Goal: Navigation & Orientation: Understand site structure

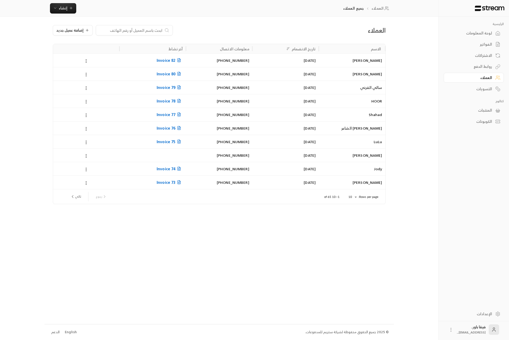
click at [485, 35] on div "لوحة المعلومات" at bounding box center [471, 32] width 42 height 5
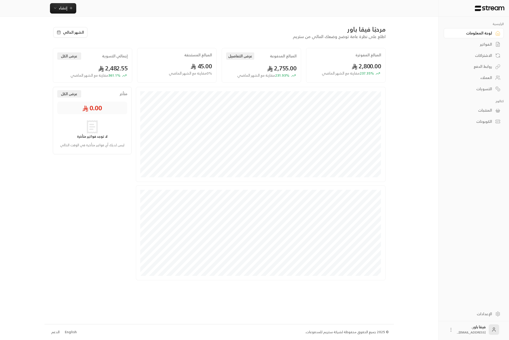
click at [485, 76] on div "العملاء" at bounding box center [471, 77] width 42 height 5
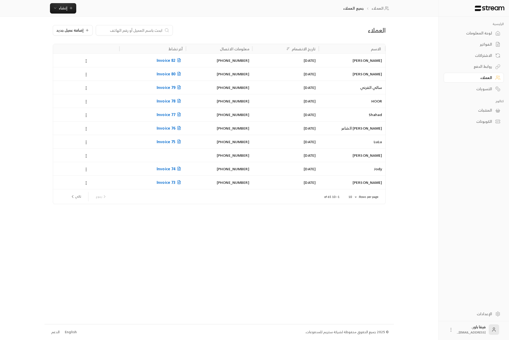
click at [471, 58] on div "الاشتراكات" at bounding box center [471, 55] width 42 height 5
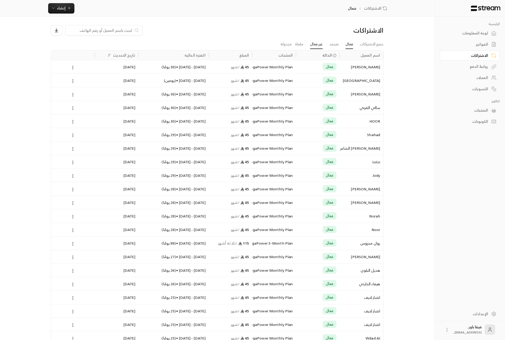
click at [314, 45] on link "غير فعال" at bounding box center [316, 44] width 12 height 9
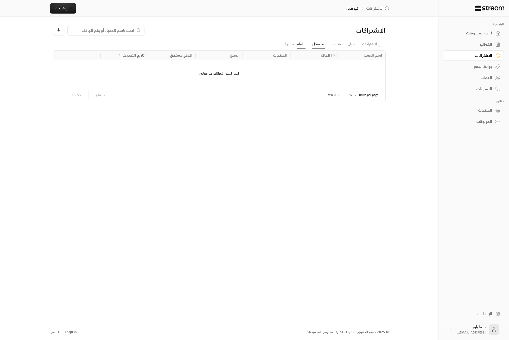
click at [302, 46] on link "ملغاة" at bounding box center [301, 44] width 8 height 9
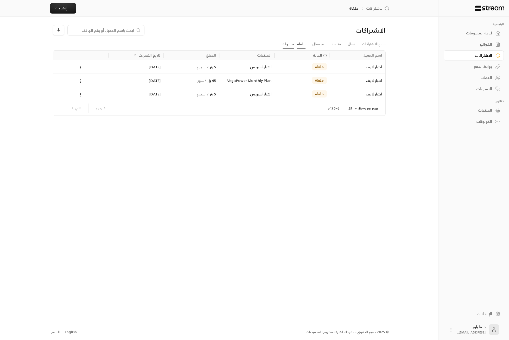
click at [291, 47] on link "مجدولة" at bounding box center [288, 44] width 11 height 9
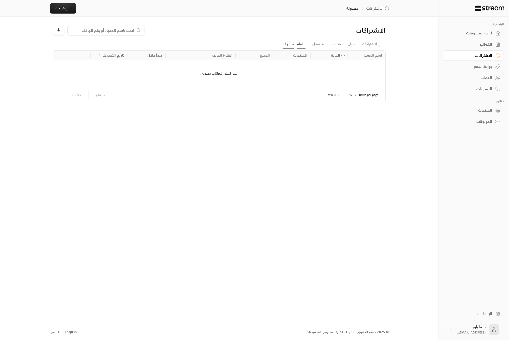
click at [301, 47] on link "ملغاة" at bounding box center [301, 44] width 8 height 9
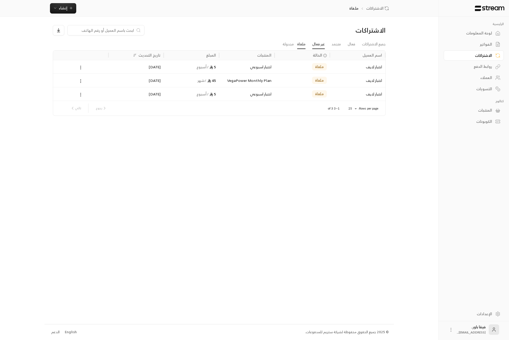
click at [319, 47] on link "غير فعال" at bounding box center [318, 44] width 12 height 9
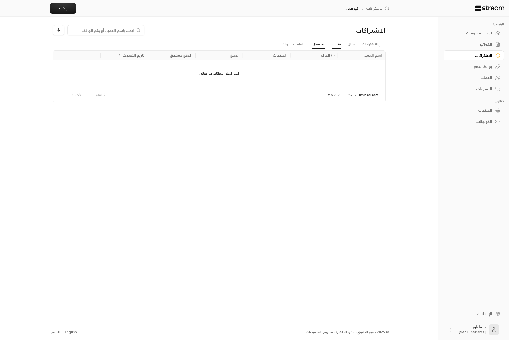
click at [336, 48] on link "متجمد" at bounding box center [336, 44] width 9 height 9
click at [348, 43] on link "فعال" at bounding box center [352, 44] width 8 height 9
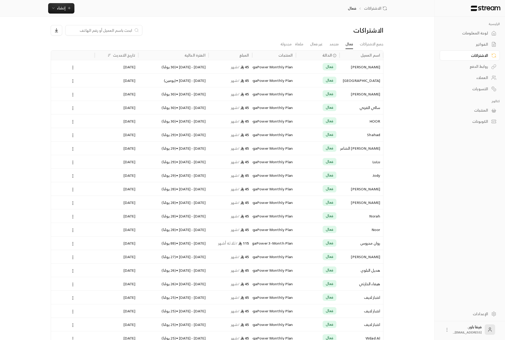
click at [486, 35] on div "لوحة المعلومات" at bounding box center [468, 32] width 42 height 5
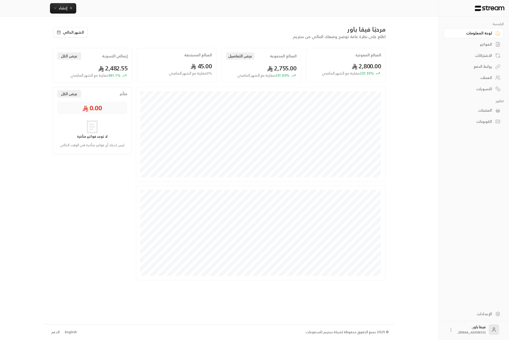
click at [478, 76] on div "العملاء" at bounding box center [471, 77] width 42 height 5
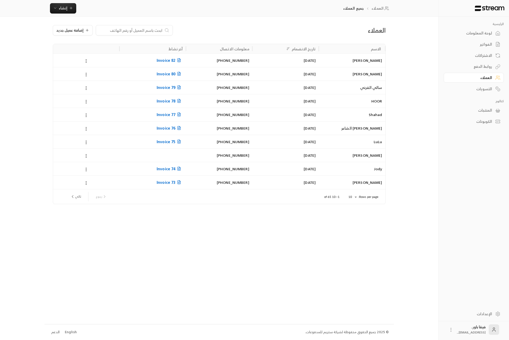
click at [488, 36] on div "لوحة المعلومات" at bounding box center [471, 32] width 42 height 5
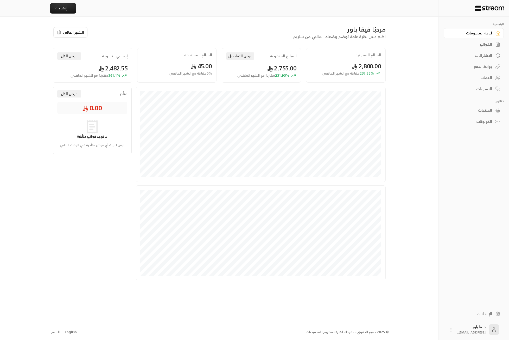
click at [197, 62] on span "45.00" at bounding box center [202, 66] width 22 height 11
drag, startPoint x: 197, startPoint y: 56, endPoint x: 196, endPoint y: 63, distance: 7.4
click at [197, 56] on h2 "المبالغ المستحقة" at bounding box center [198, 54] width 28 height 5
click at [196, 72] on span "0 % مقارنة مع الشهر الماضي" at bounding box center [190, 73] width 43 height 5
drag, startPoint x: 195, startPoint y: 71, endPoint x: 208, endPoint y: 70, distance: 13.3
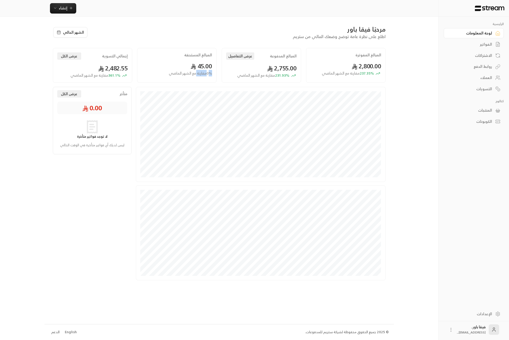
click at [208, 71] on span "0 % مقارنة مع الشهر الماضي" at bounding box center [190, 73] width 43 height 5
drag, startPoint x: 205, startPoint y: 66, endPoint x: 201, endPoint y: 67, distance: 4.2
click at [203, 67] on span "45.00" at bounding box center [202, 66] width 22 height 11
click at [200, 68] on span "45.00" at bounding box center [202, 66] width 22 height 11
click at [203, 60] on div "المبالغ المستحقة 45.00 0 % مقارنة مع الشهر الماضي" at bounding box center [176, 65] width 79 height 35
